Goal: Task Accomplishment & Management: Complete application form

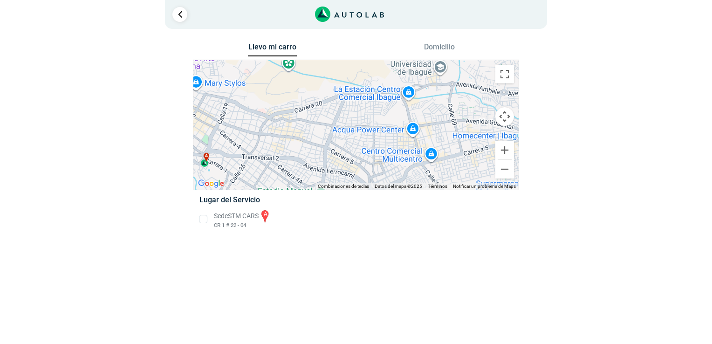
click at [200, 221] on li "Sede STM CARS a CR 1 # 22 - 04" at bounding box center [355, 219] width 326 height 21
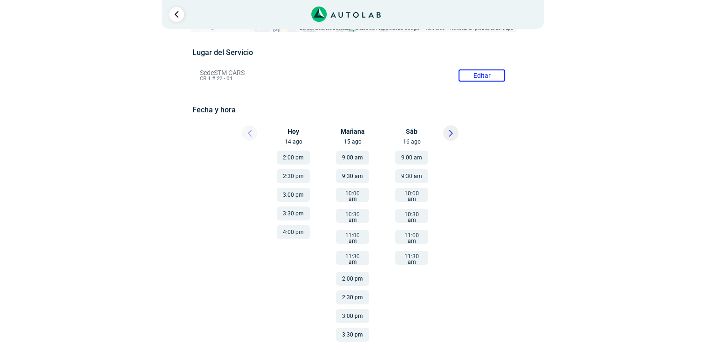
scroll to position [94, 0]
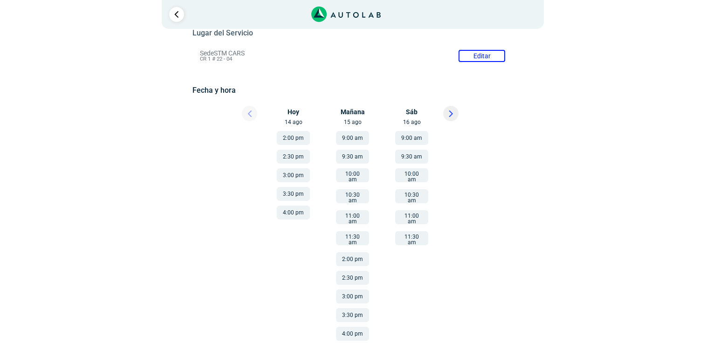
click at [452, 106] on button at bounding box center [450, 113] width 15 height 15
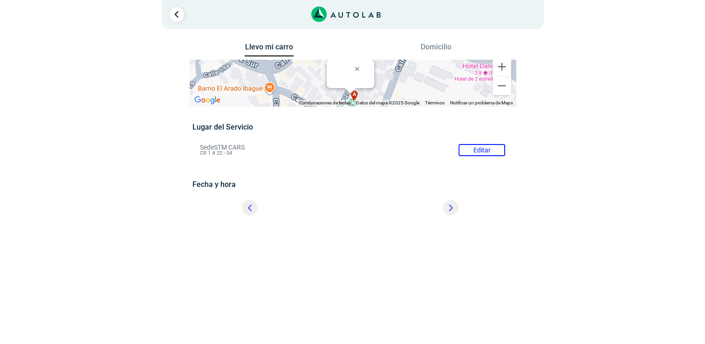
scroll to position [0, 0]
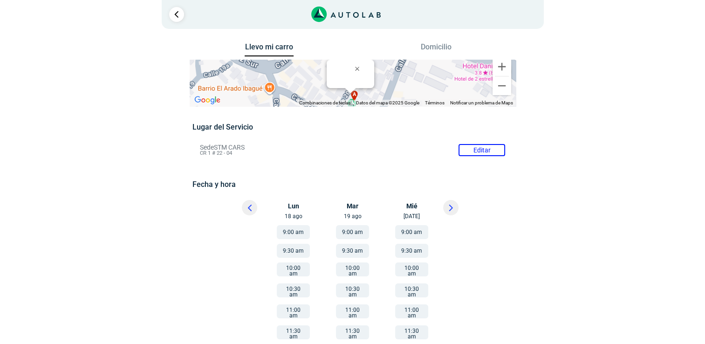
click at [455, 210] on button at bounding box center [450, 207] width 15 height 15
click at [244, 213] on button at bounding box center [249, 207] width 15 height 15
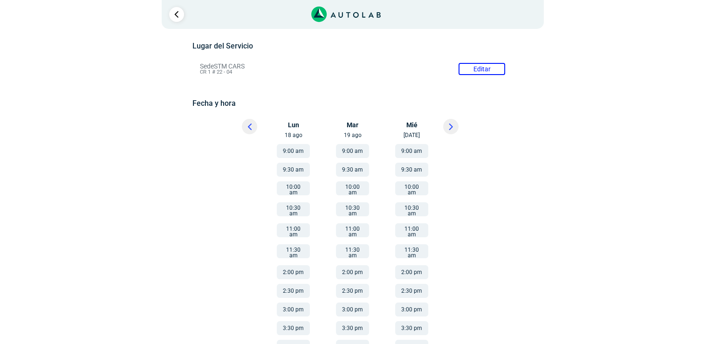
scroll to position [94, 0]
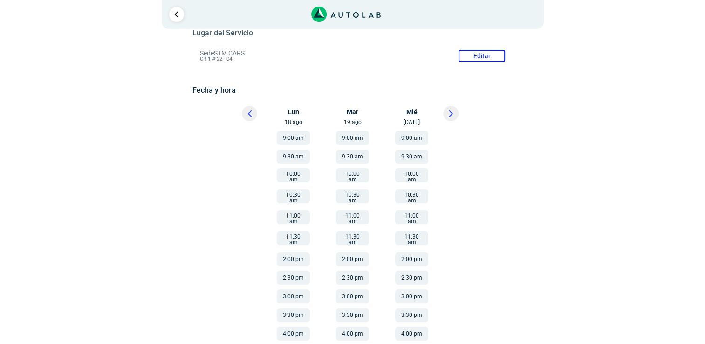
click at [446, 113] on button at bounding box center [450, 113] width 15 height 15
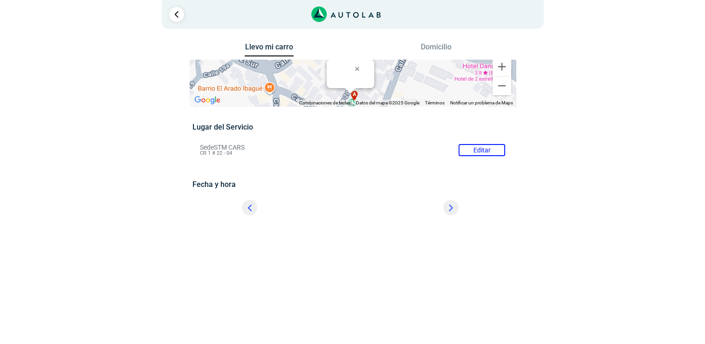
scroll to position [0, 0]
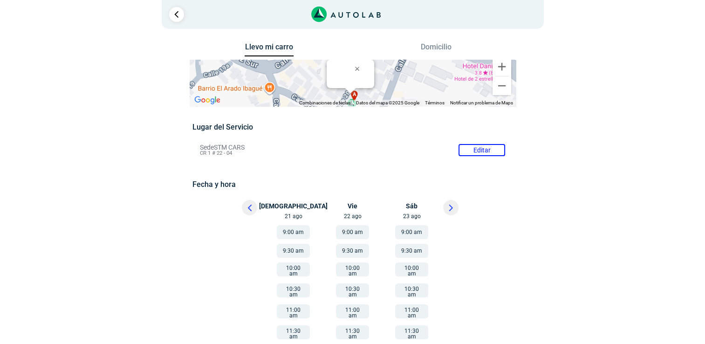
click at [299, 232] on button "9:00 am" at bounding box center [293, 232] width 33 height 14
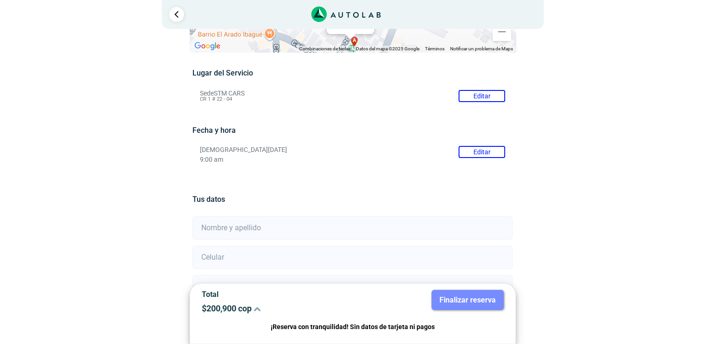
scroll to position [162, 0]
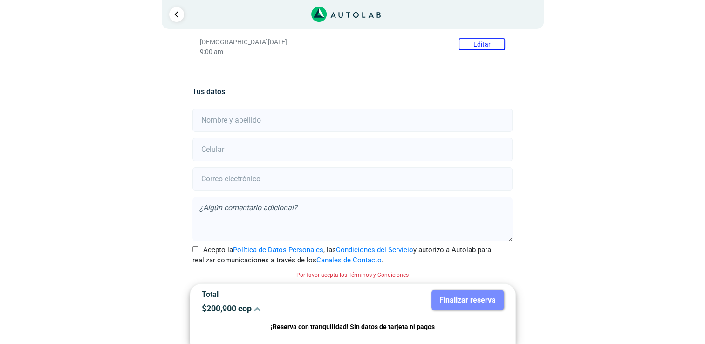
click at [309, 115] on input "text" at bounding box center [352, 120] width 320 height 23
type input "[DEMOGRAPHIC_DATA][PERSON_NAME]"
click at [414, 161] on form "[DEMOGRAPHIC_DATA][PERSON_NAME] Acepto la Política de Datos Personales , las Co…" at bounding box center [352, 193] width 320 height 172
click at [361, 142] on input "number" at bounding box center [352, 149] width 320 height 23
type input "3102115798"
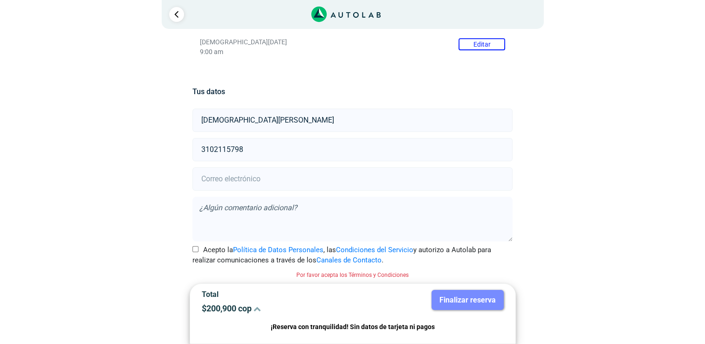
type input "[EMAIL_ADDRESS][DOMAIN_NAME]"
click at [199, 247] on label "Acepto la Política de Datos Personales , las Condiciones del Servicio y autoriz…" at bounding box center [352, 254] width 320 height 21
click at [198, 247] on input "Acepto la Política de Datos Personales , las Condiciones del Servicio y autoriz…" at bounding box center [195, 249] width 6 height 6
checkbox input "true"
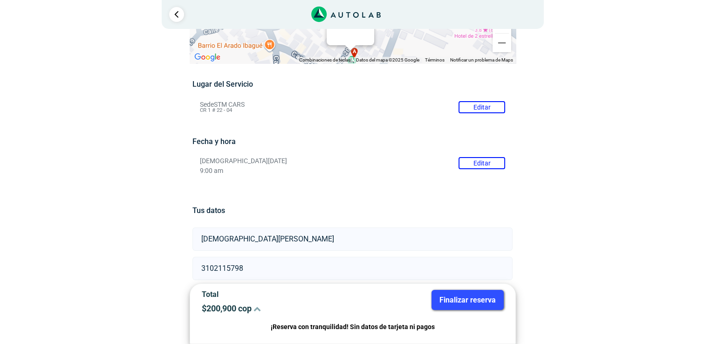
scroll to position [0, 0]
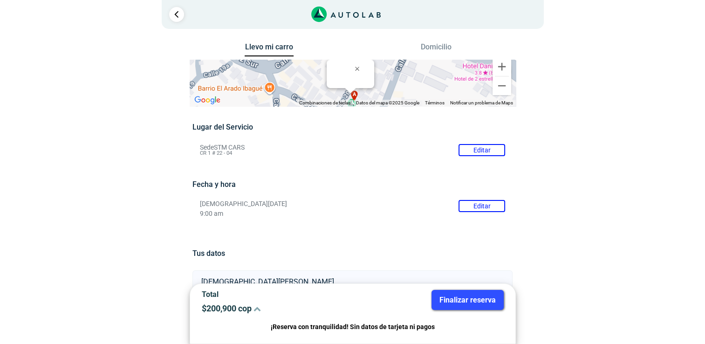
click at [469, 298] on button "Finalizar reserva" at bounding box center [467, 300] width 72 height 20
